Goal: Information Seeking & Learning: Check status

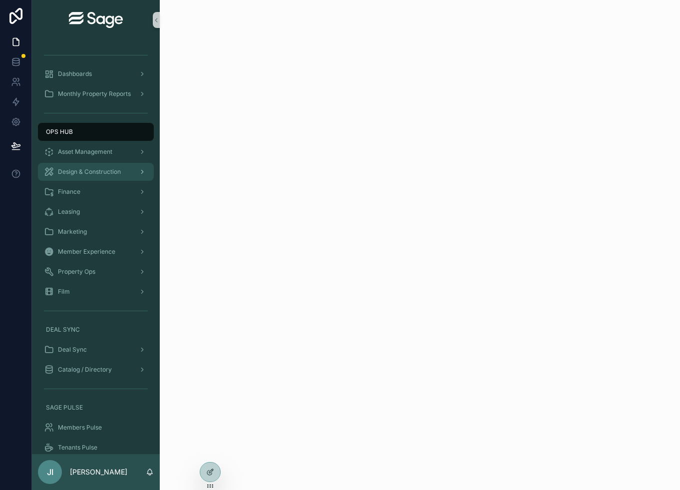
click at [98, 166] on div "Design & Construction" at bounding box center [96, 172] width 104 height 16
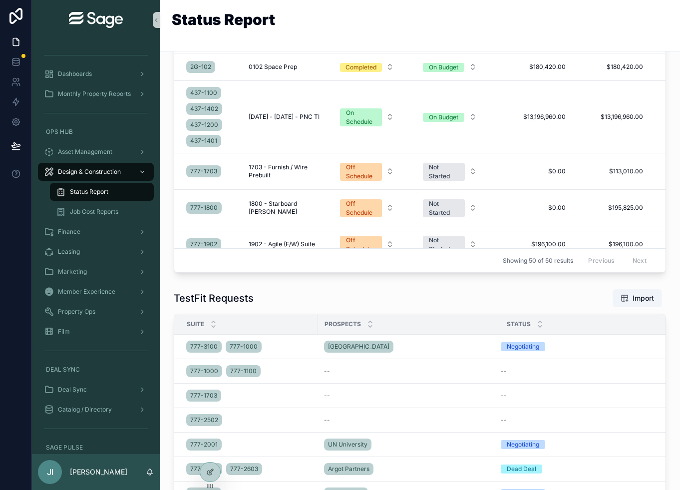
scroll to position [541, 0]
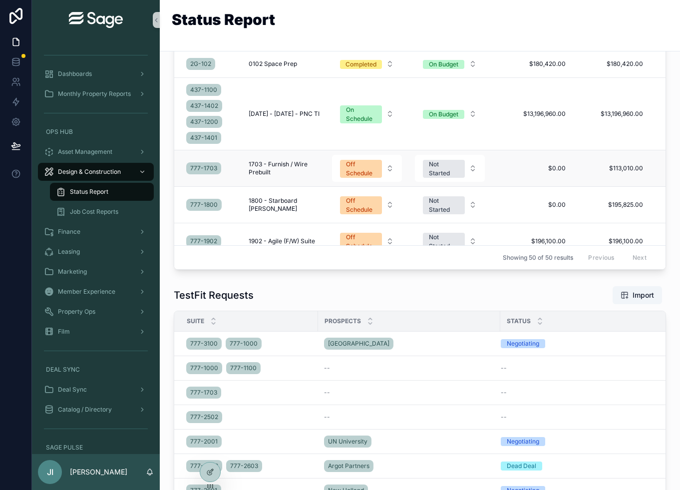
click at [273, 176] on span "1703 - Furnish / Wire Prebuilt" at bounding box center [284, 168] width 71 height 16
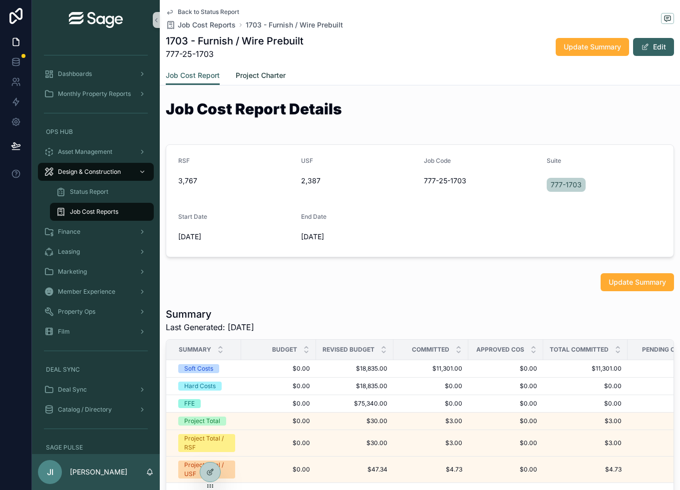
click at [254, 75] on span "Project Charter" at bounding box center [261, 75] width 50 height 10
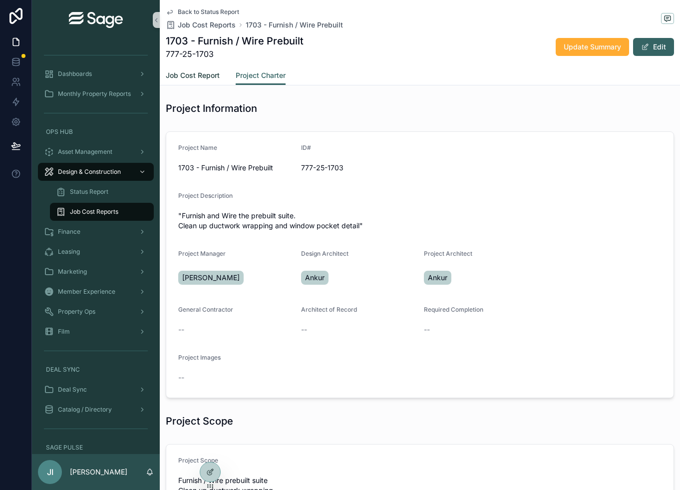
click at [199, 73] on span "Job Cost Report" at bounding box center [193, 75] width 54 height 10
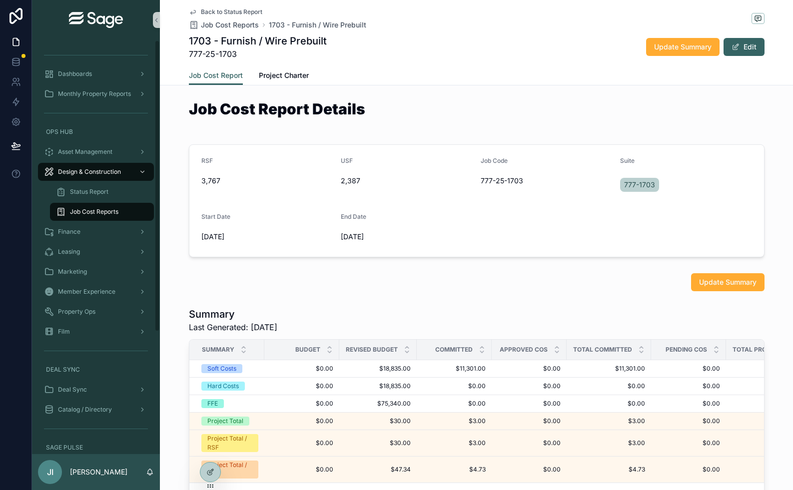
click at [106, 209] on span "Job Cost Reports" at bounding box center [94, 212] width 48 height 8
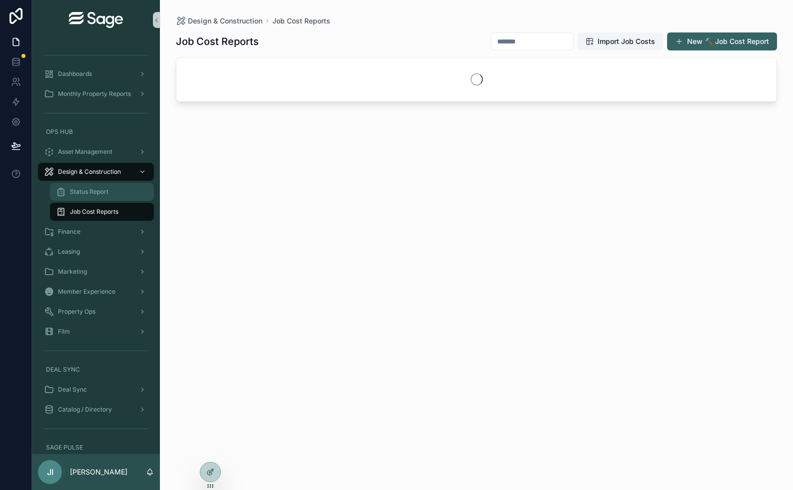
click at [102, 190] on span "Status Report" at bounding box center [89, 192] width 38 height 8
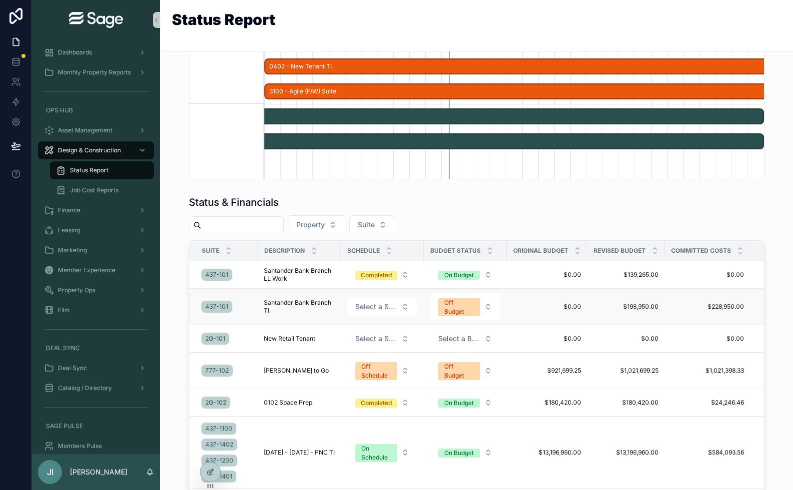
scroll to position [33, 0]
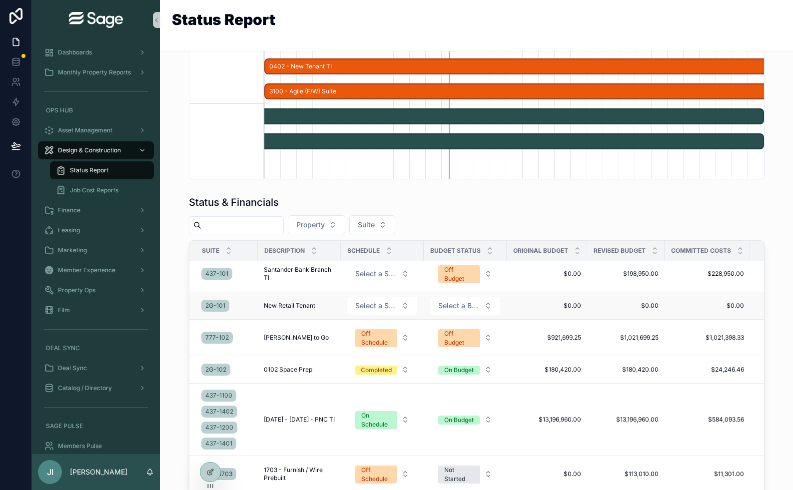
click at [302, 310] on span "New Retail Tenant" at bounding box center [289, 306] width 51 height 8
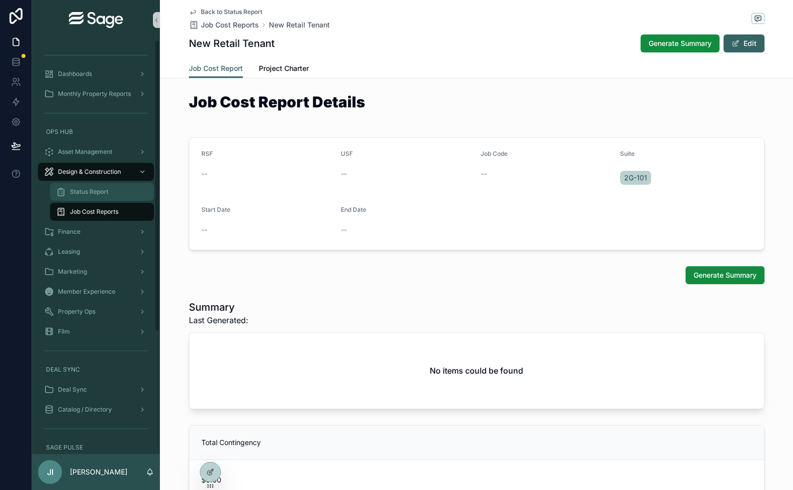
click at [107, 190] on span "Status Report" at bounding box center [89, 192] width 38 height 8
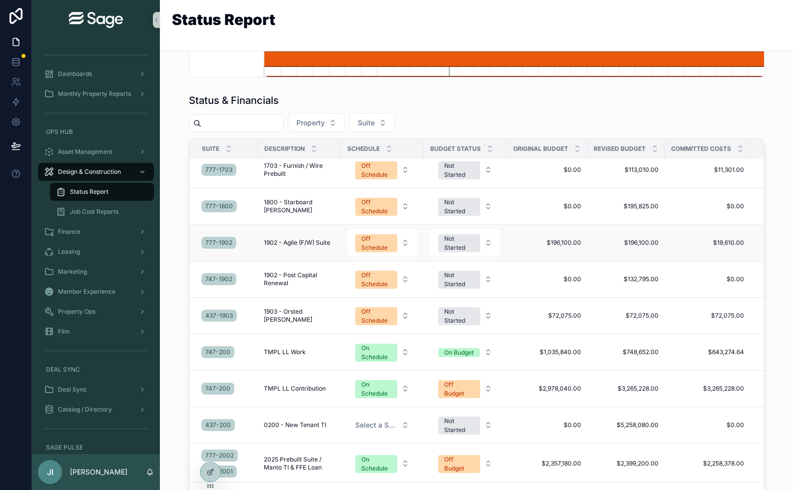
scroll to position [234, 0]
click at [345, 121] on button "Property" at bounding box center [316, 122] width 57 height 19
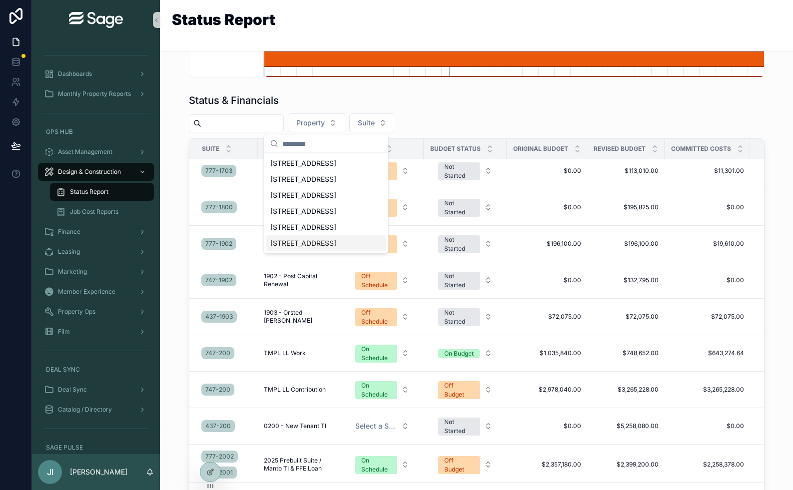
click at [307, 240] on span "[STREET_ADDRESS]" at bounding box center [303, 243] width 66 height 10
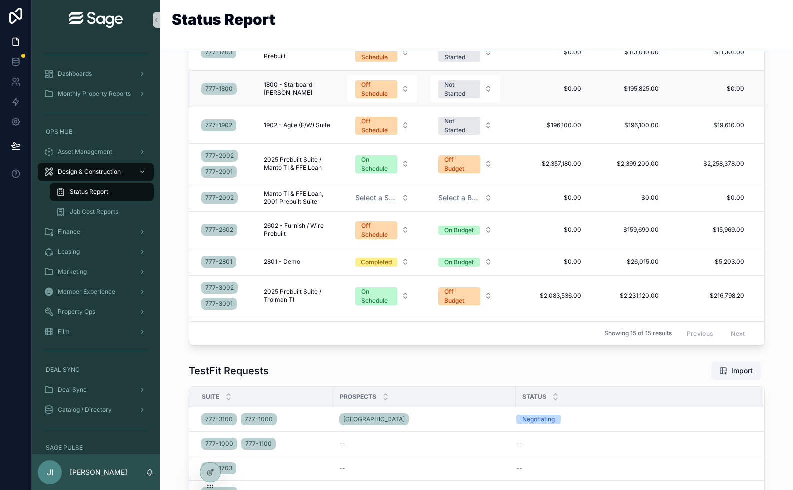
scroll to position [464, 0]
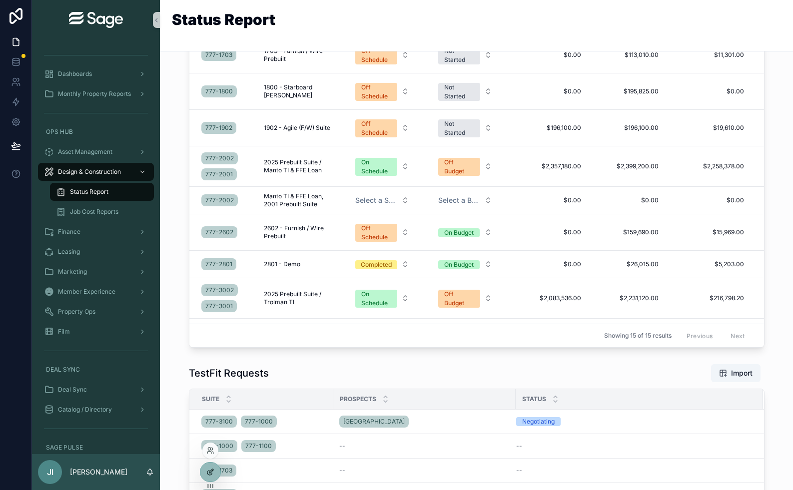
click at [211, 474] on icon at bounding box center [209, 473] width 4 height 4
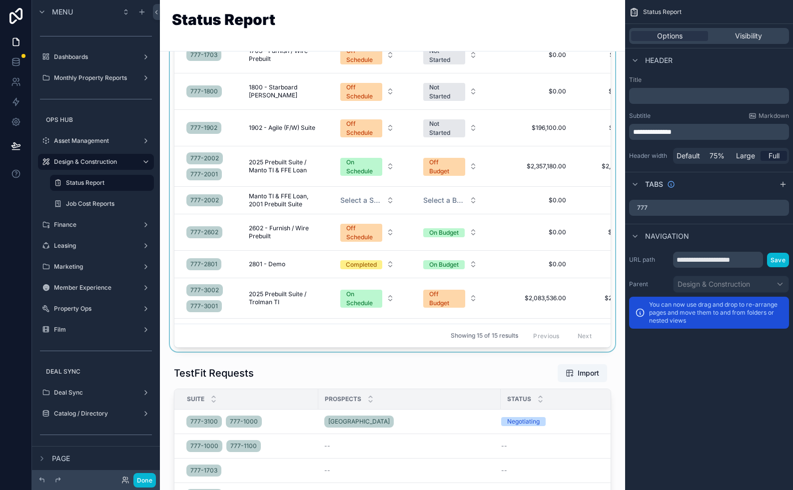
scroll to position [0, 361]
click at [430, 340] on div "Showing 15 of 15 results Previous Next" at bounding box center [392, 335] width 436 height 24
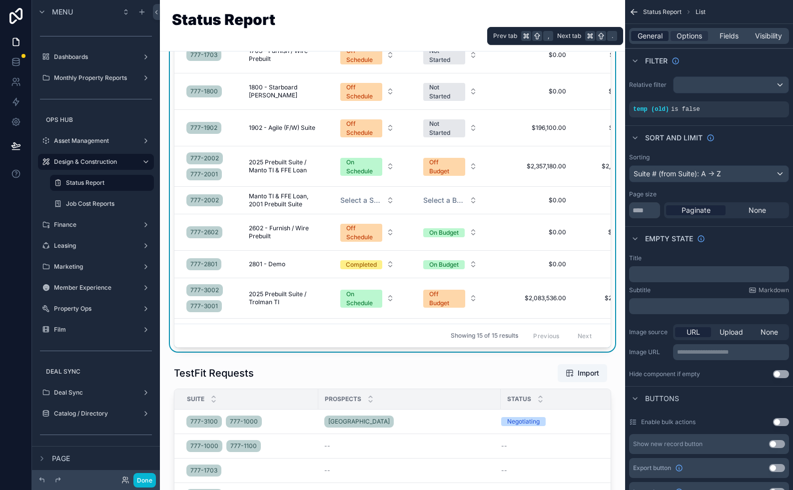
click at [656, 33] on span "General" at bounding box center [649, 36] width 25 height 10
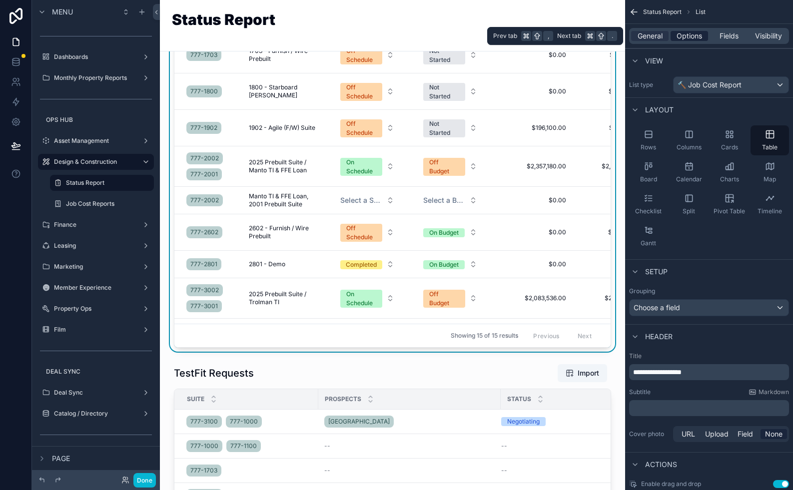
click at [680, 32] on span "Options" at bounding box center [688, 36] width 25 height 10
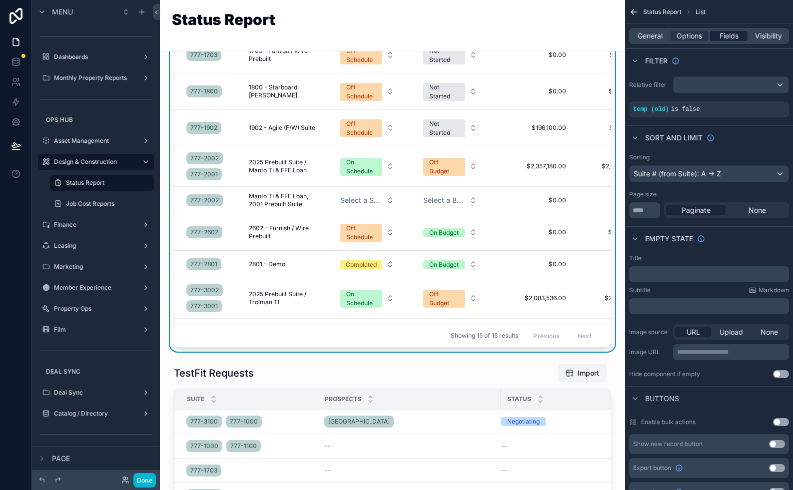
click at [680, 38] on span "Fields" at bounding box center [728, 36] width 19 height 10
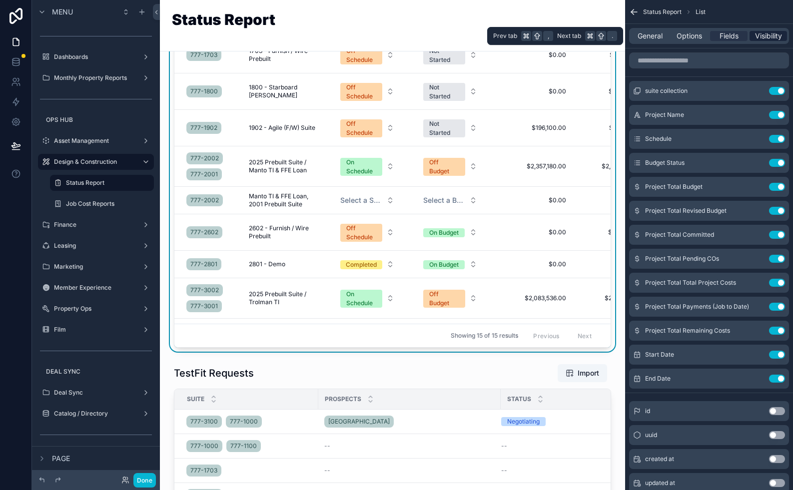
click at [680, 39] on span "Visibility" at bounding box center [768, 36] width 27 height 10
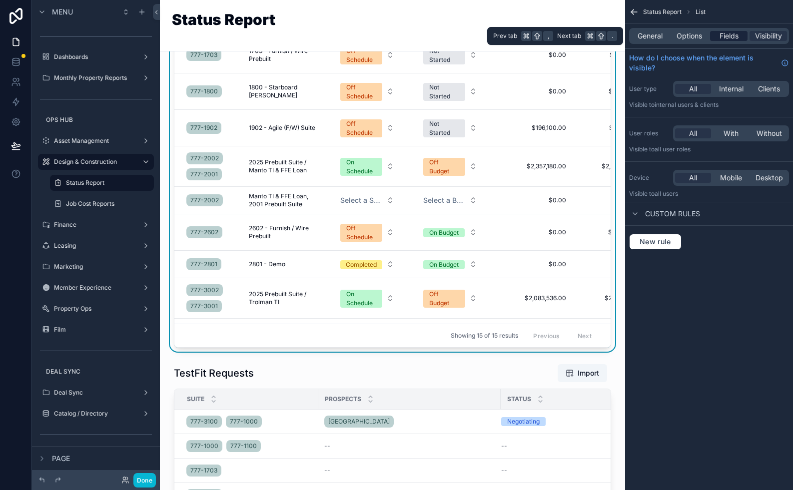
click at [680, 37] on span "Fields" at bounding box center [728, 36] width 19 height 10
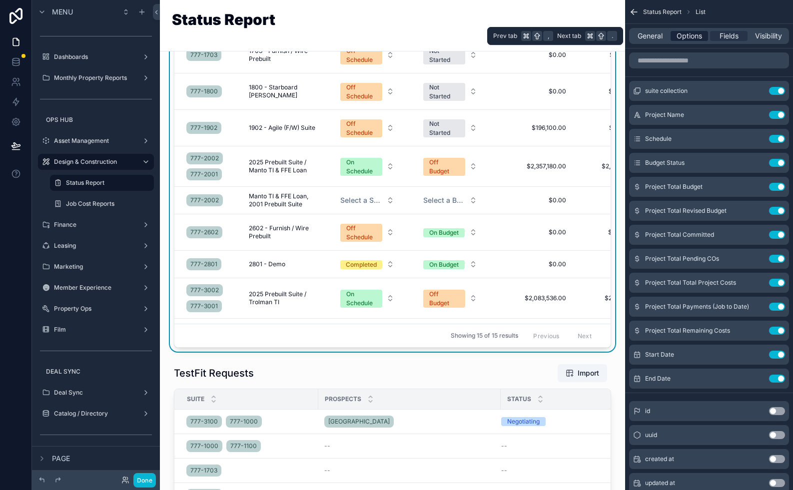
click at [680, 36] on span "Options" at bounding box center [688, 36] width 25 height 10
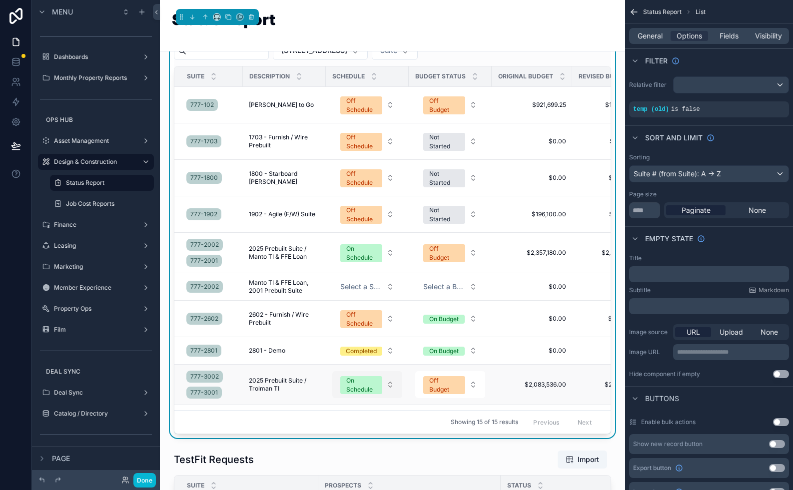
scroll to position [348, 0]
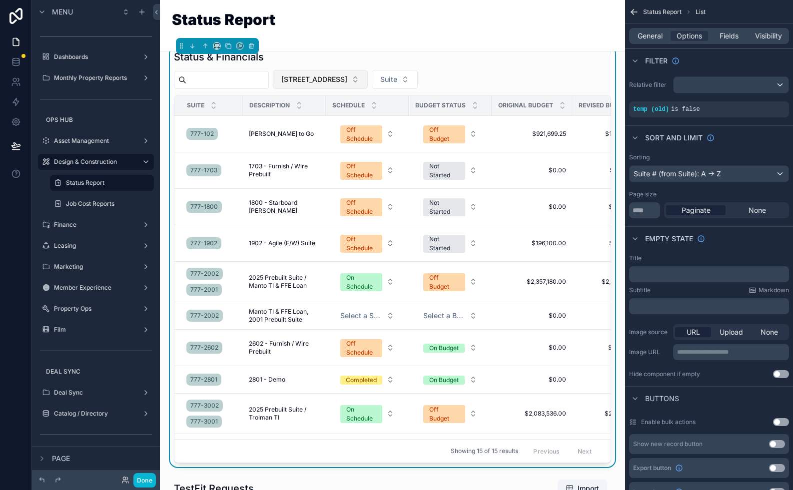
click at [356, 75] on button "[STREET_ADDRESS]" at bounding box center [320, 79] width 95 height 19
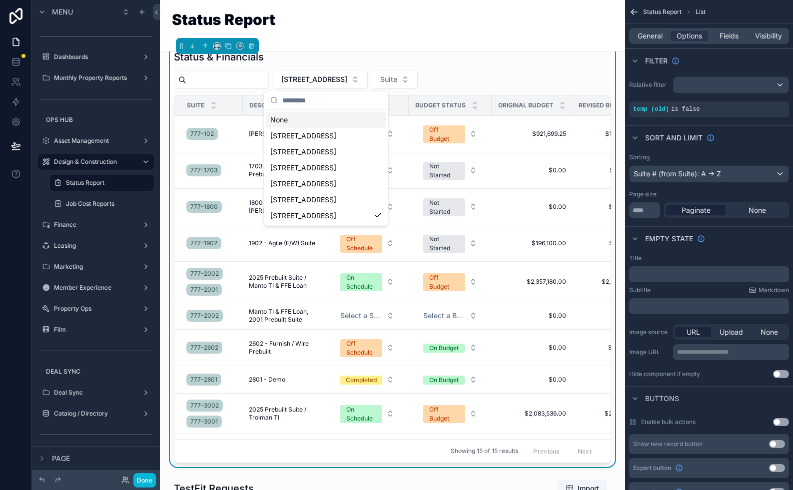
click at [310, 116] on div "None" at bounding box center [326, 120] width 120 height 16
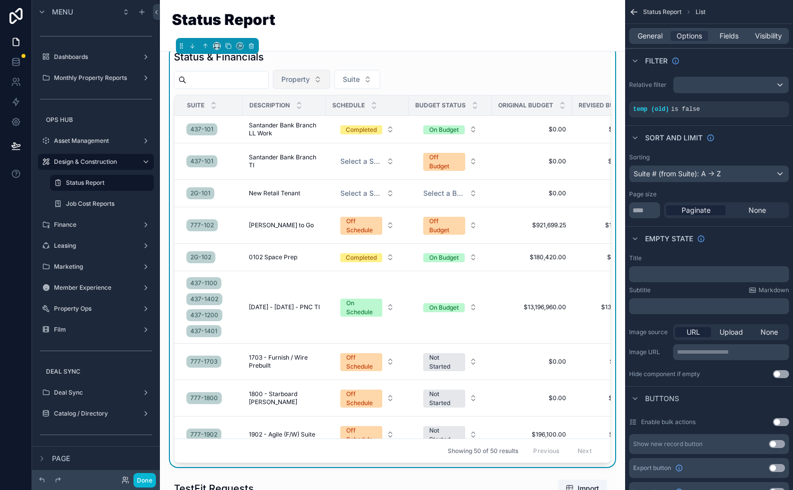
click at [326, 79] on button "Property" at bounding box center [301, 79] width 57 height 19
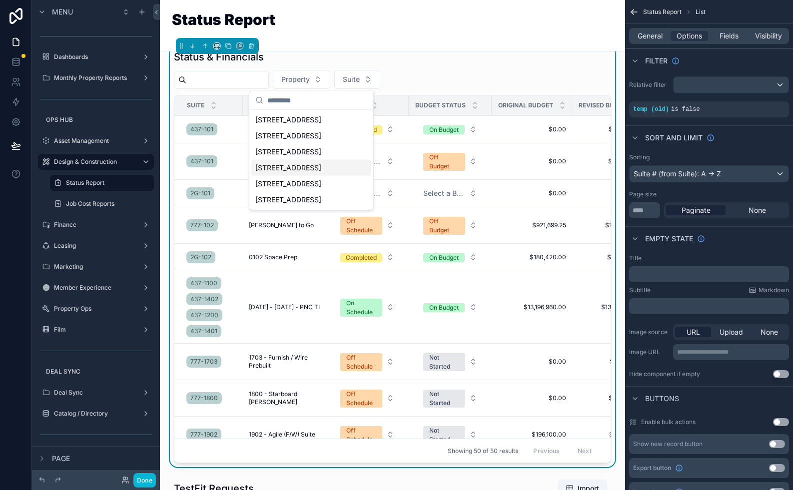
click at [307, 161] on div "[STREET_ADDRESS]" at bounding box center [311, 168] width 120 height 16
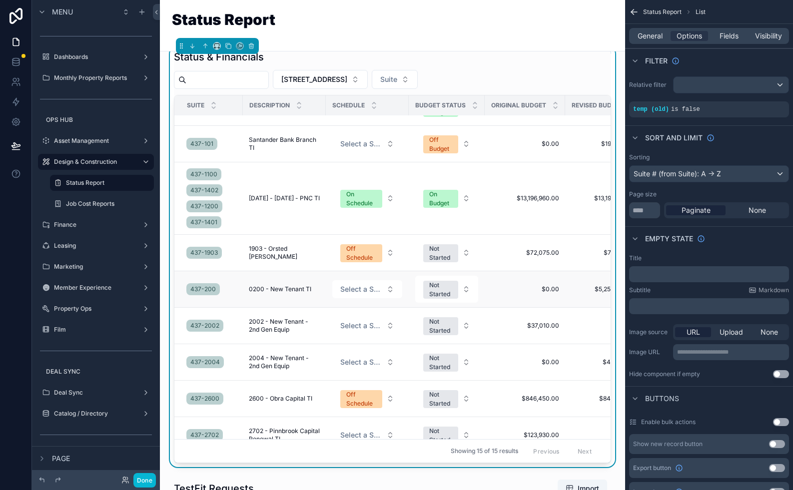
scroll to position [29, 0]
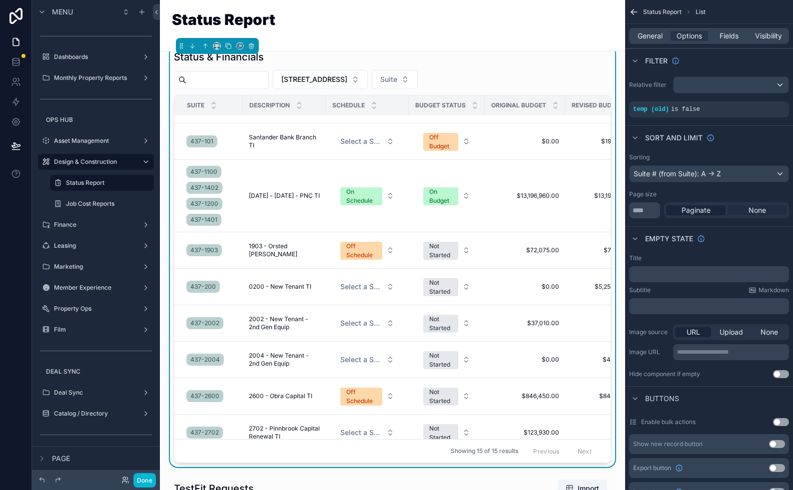
click at [680, 212] on span "None" at bounding box center [756, 210] width 17 height 10
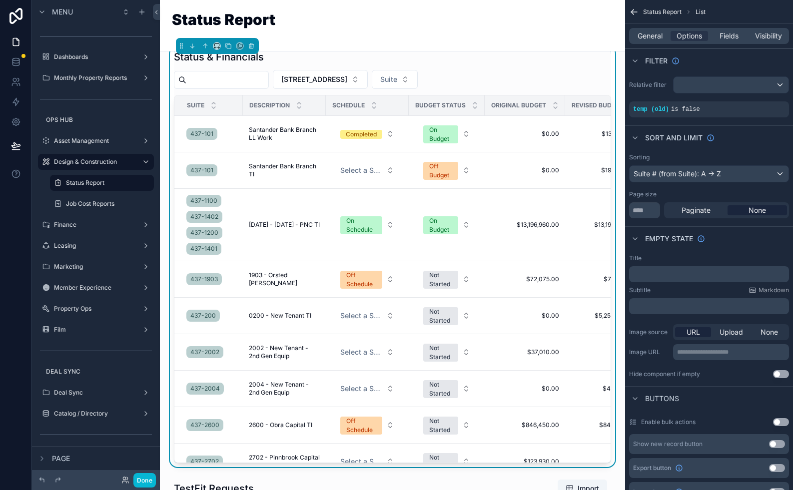
scroll to position [0, 361]
click at [680, 212] on span "None" at bounding box center [756, 210] width 17 height 10
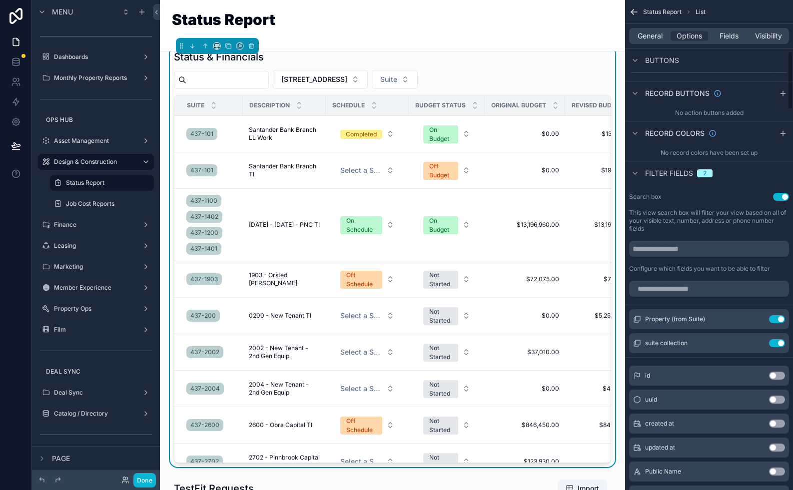
scroll to position [431, 0]
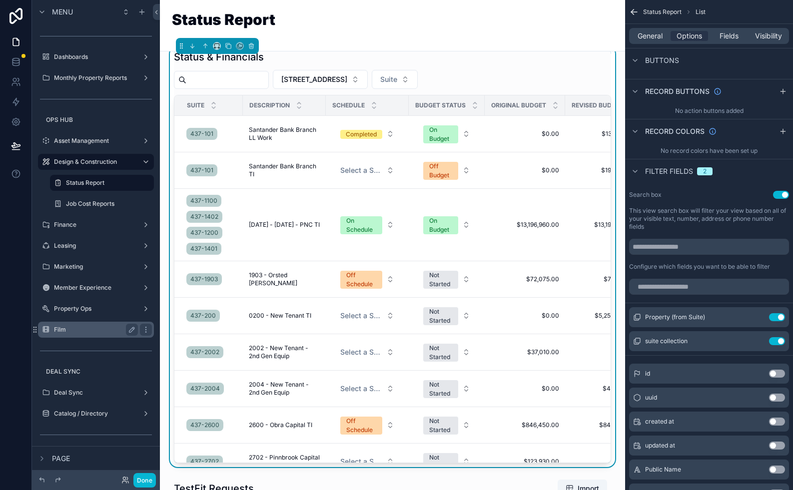
click at [86, 330] on label "Film" at bounding box center [94, 330] width 80 height 8
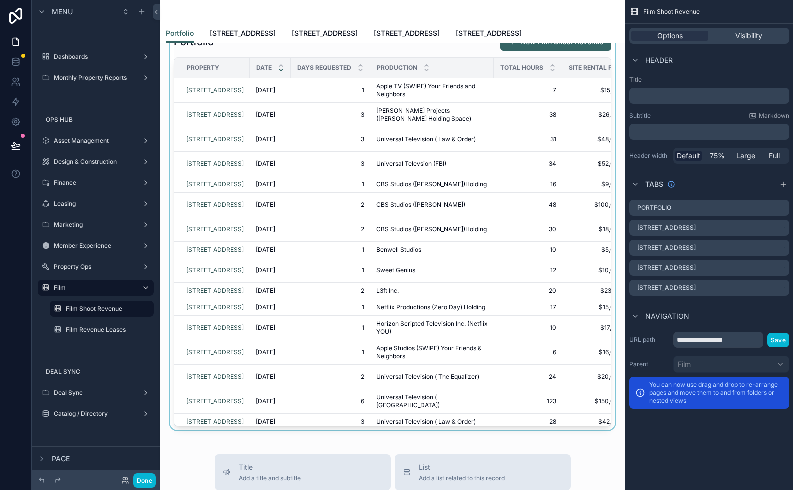
scroll to position [31, 0]
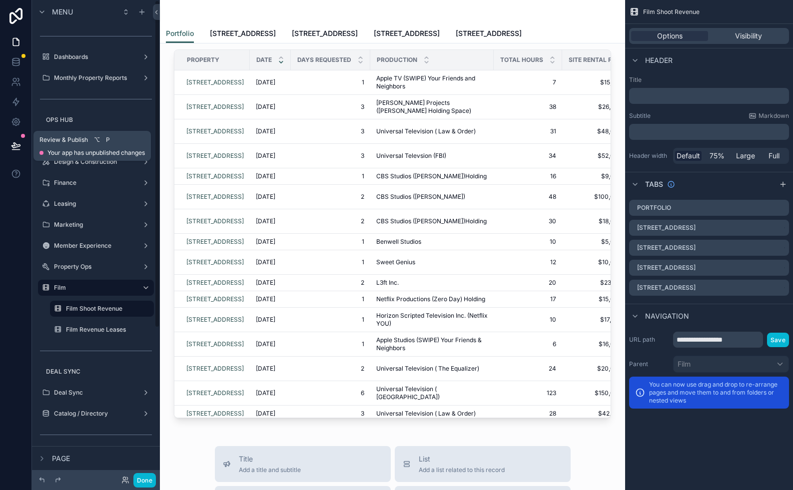
click at [19, 143] on icon at bounding box center [16, 146] width 10 height 10
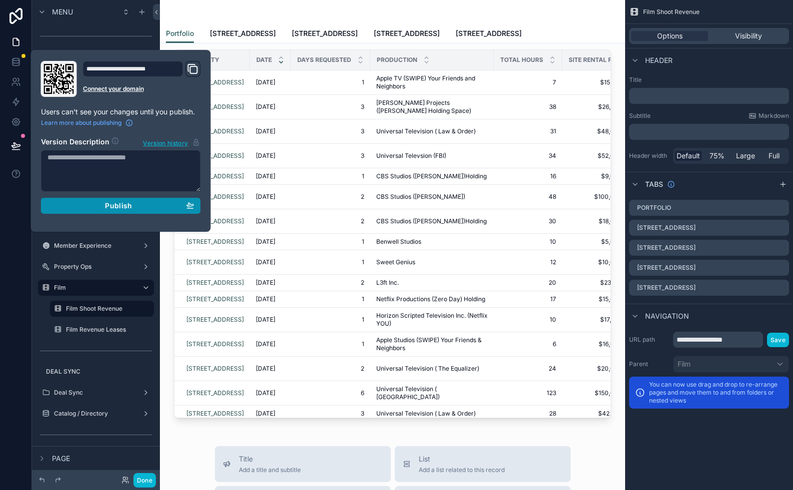
click at [148, 204] on div "Publish" at bounding box center [120, 205] width 147 height 9
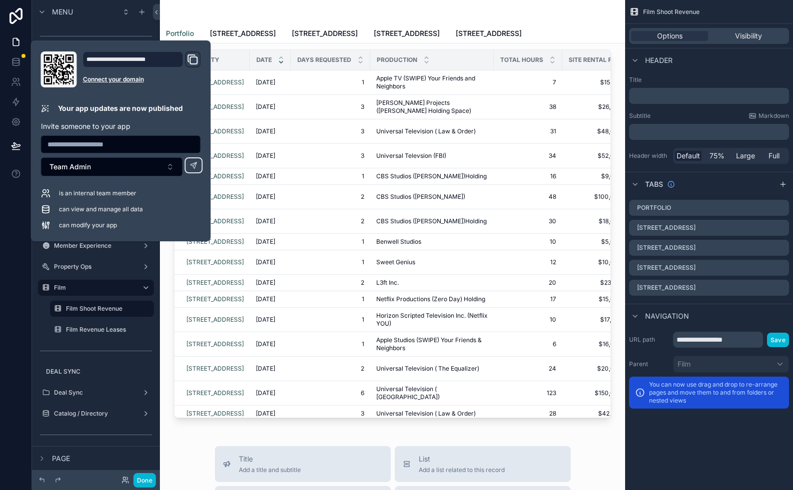
click at [521, 10] on div "scrollable content" at bounding box center [392, 12] width 453 height 24
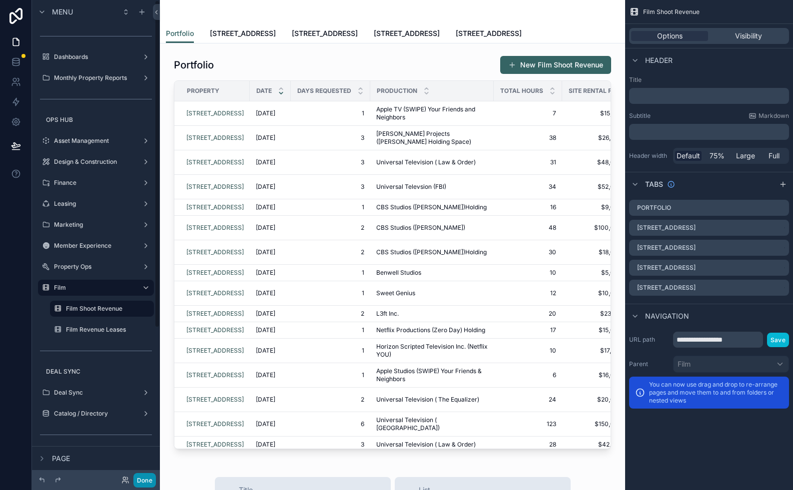
click at [138, 477] on button "Done" at bounding box center [144, 480] width 22 height 14
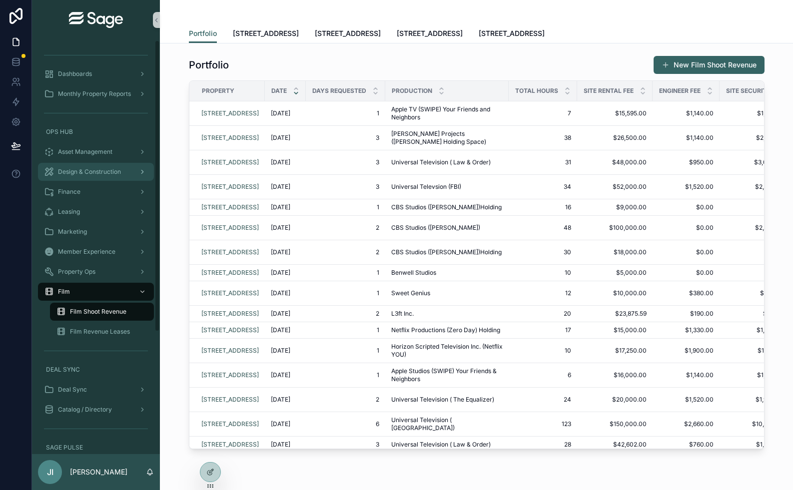
click at [93, 175] on span "Design & Construction" at bounding box center [89, 172] width 63 height 8
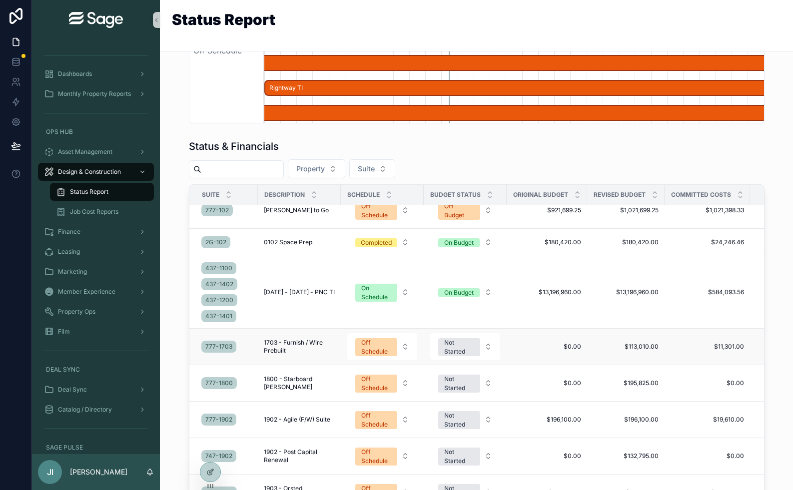
scroll to position [105, 0]
click at [289, 354] on span "1703 - Furnish / Wire Prebuilt" at bounding box center [299, 346] width 71 height 16
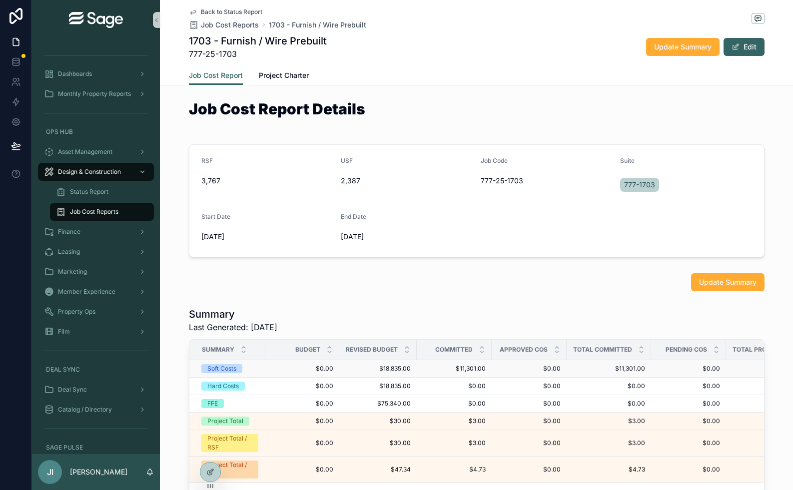
click at [464, 369] on span "$11,301.00" at bounding box center [454, 369] width 63 height 8
drag, startPoint x: 458, startPoint y: 369, endPoint x: 469, endPoint y: 368, distance: 11.0
click at [469, 368] on span "$11,301.00" at bounding box center [454, 369] width 63 height 8
drag, startPoint x: 461, startPoint y: 369, endPoint x: 477, endPoint y: 368, distance: 16.0
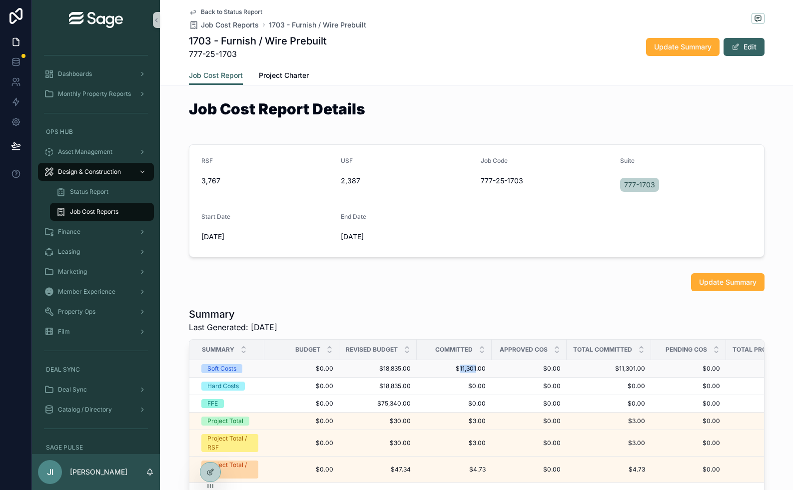
click at [477, 368] on span "$11,301.00" at bounding box center [454, 369] width 63 height 8
drag, startPoint x: 477, startPoint y: 368, endPoint x: 455, endPoint y: 369, distance: 21.5
click at [455, 369] on span "$11,301.00" at bounding box center [454, 369] width 63 height 8
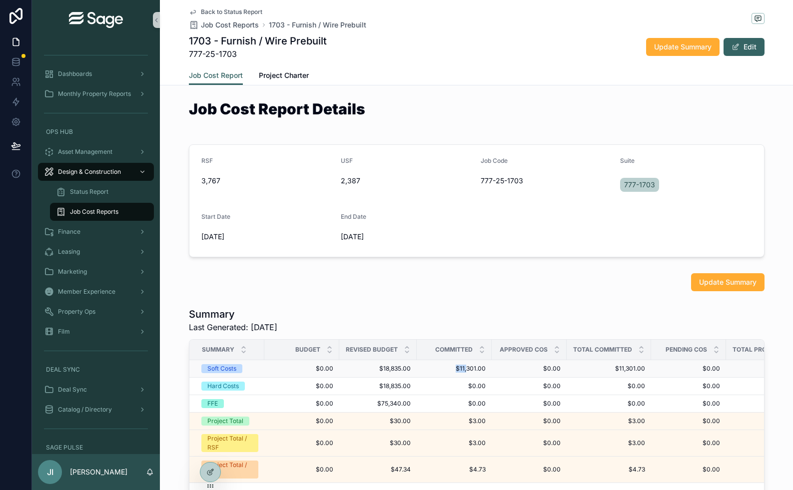
drag, startPoint x: 456, startPoint y: 368, endPoint x: 467, endPoint y: 367, distance: 11.5
click at [467, 367] on span "$11,301.00" at bounding box center [454, 369] width 63 height 8
click at [474, 367] on span "$11,301.00" at bounding box center [454, 369] width 63 height 8
click at [473, 367] on span "$11,301.00" at bounding box center [454, 369] width 63 height 8
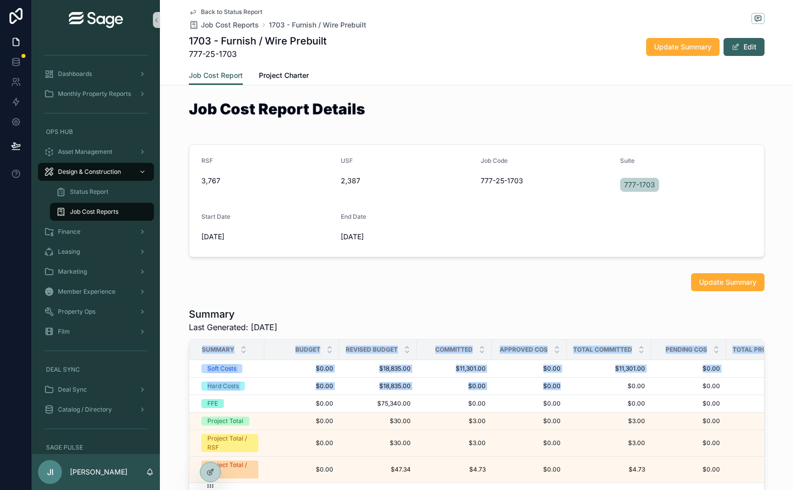
drag, startPoint x: 501, startPoint y: 394, endPoint x: 501, endPoint y: 329, distance: 65.4
click at [501, 329] on div "Summary Last Generated: [DATE] Summary Budget Revised Budget Committed Approved…" at bounding box center [476, 407] width 575 height 200
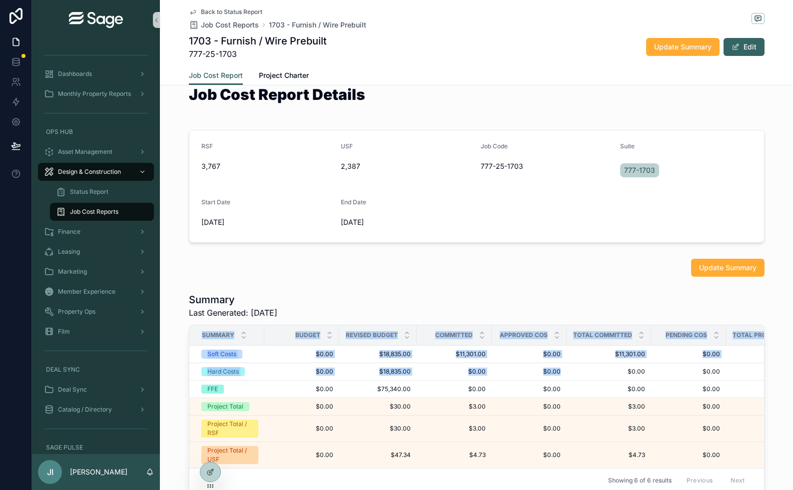
click at [489, 290] on div "Summary Last Generated: [DATE] Summary Budget Revised Budget Committed Approved…" at bounding box center [476, 393] width 633 height 208
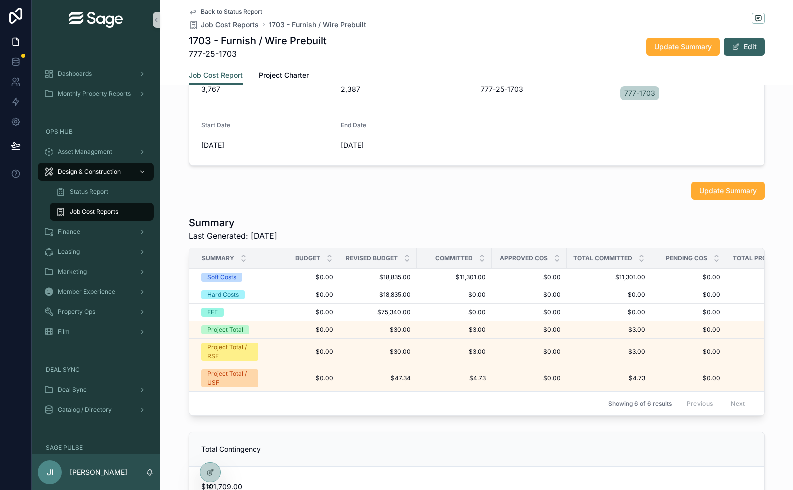
scroll to position [95, 0]
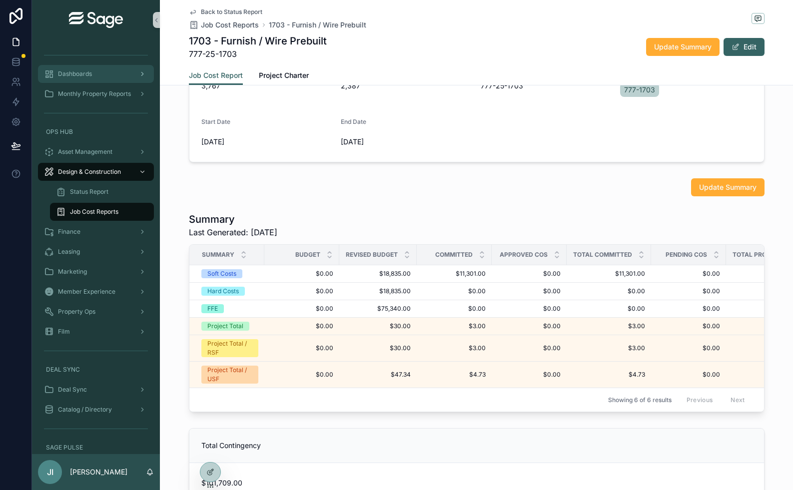
click at [111, 76] on div "Dashboards" at bounding box center [96, 74] width 104 height 16
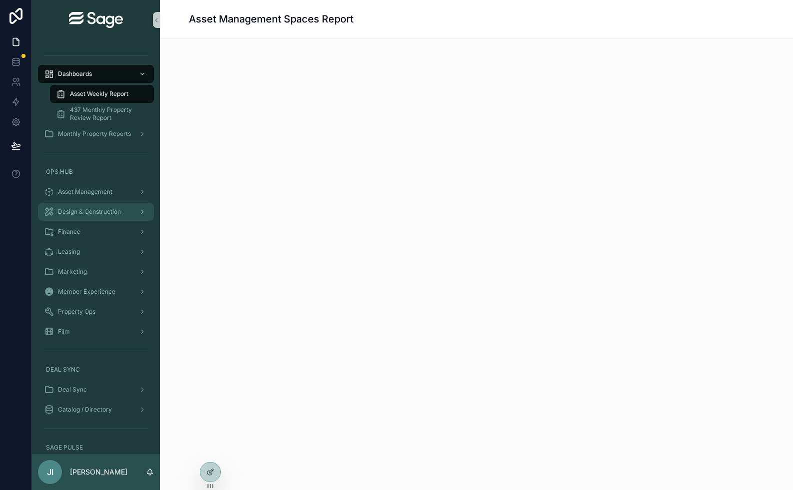
click at [95, 214] on span "Design & Construction" at bounding box center [89, 212] width 63 height 8
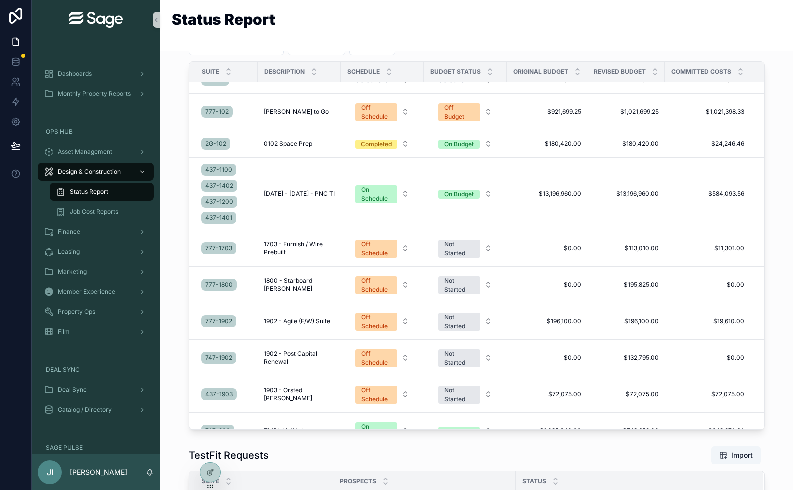
scroll to position [80, 0]
click at [289, 292] on span "1800 - Starboard [PERSON_NAME]" at bounding box center [299, 284] width 71 height 16
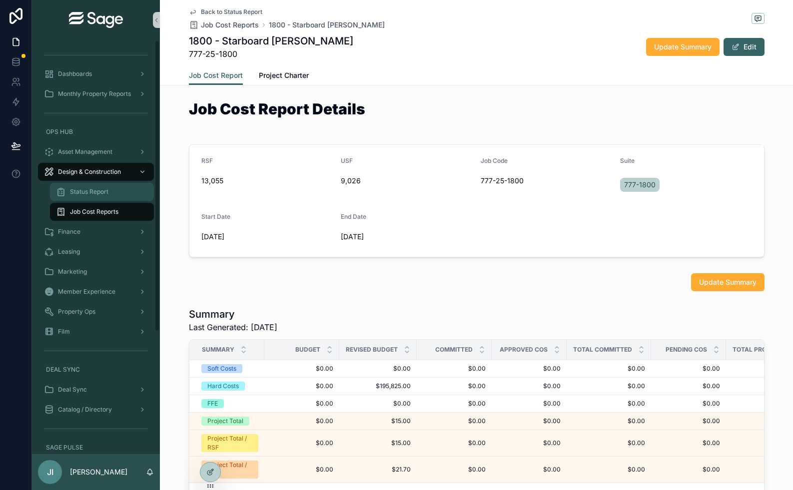
click at [103, 198] on div "Status Report" at bounding box center [102, 192] width 92 height 16
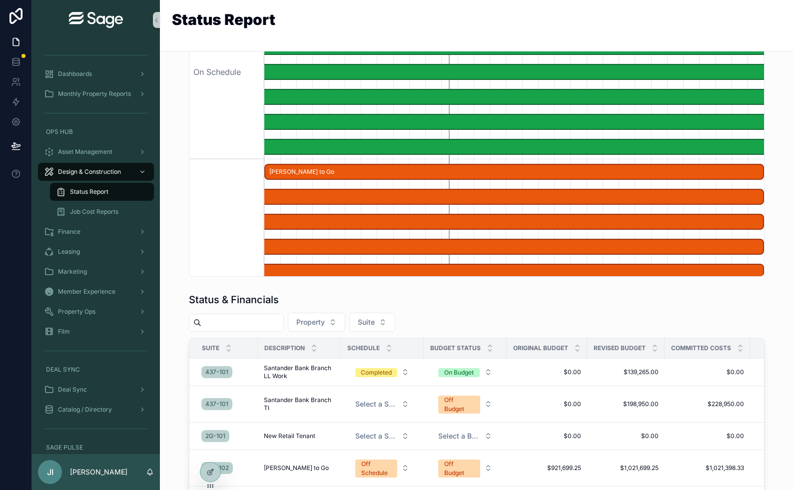
scroll to position [43, 0]
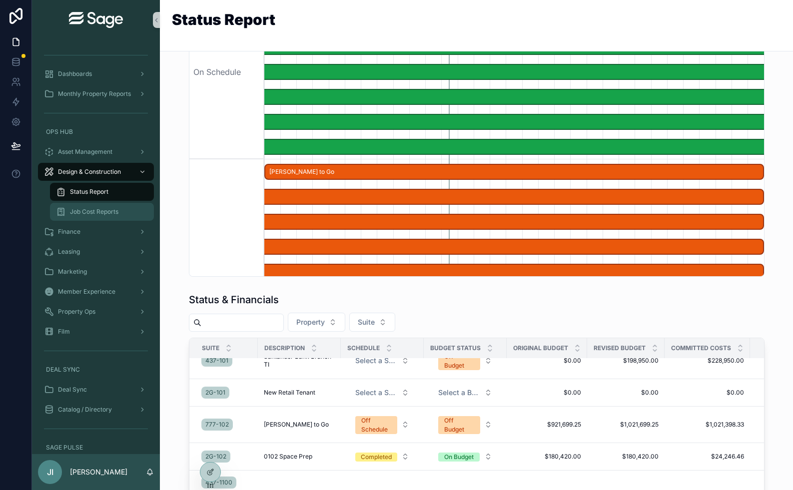
click at [112, 214] on span "Job Cost Reports" at bounding box center [94, 212] width 48 height 8
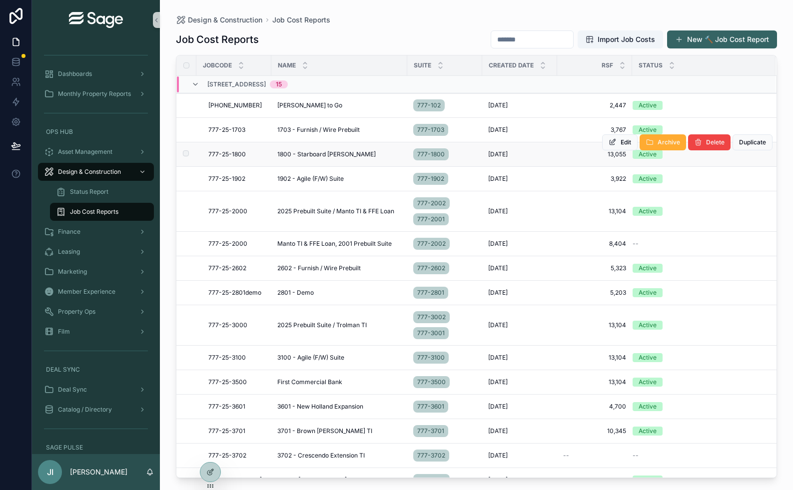
click at [321, 154] on span "1800 - Starboard [PERSON_NAME]" at bounding box center [326, 154] width 98 height 8
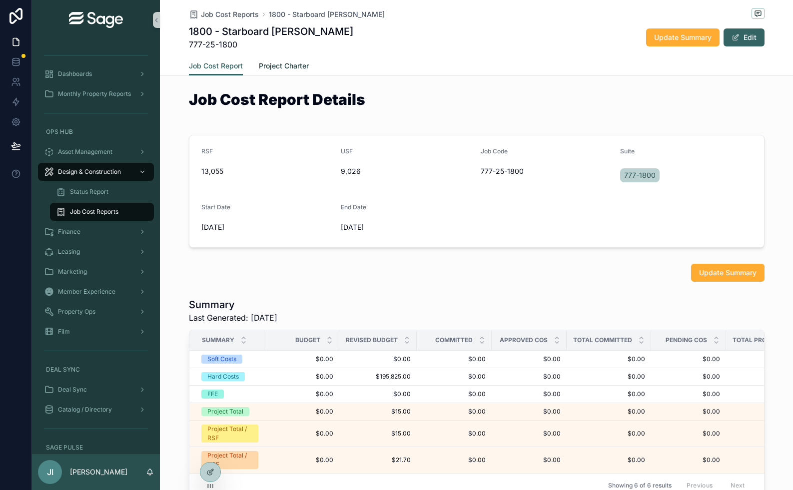
click at [300, 62] on span "Project Charter" at bounding box center [284, 66] width 50 height 10
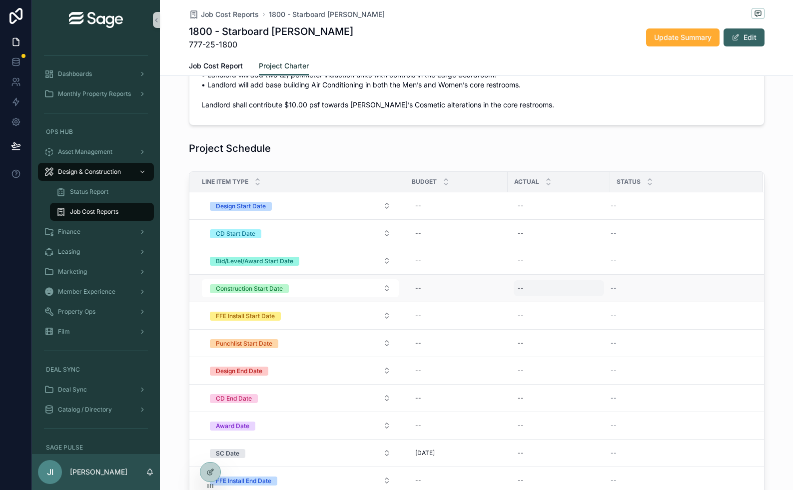
scroll to position [300, 0]
